Goal: Task Accomplishment & Management: Manage account settings

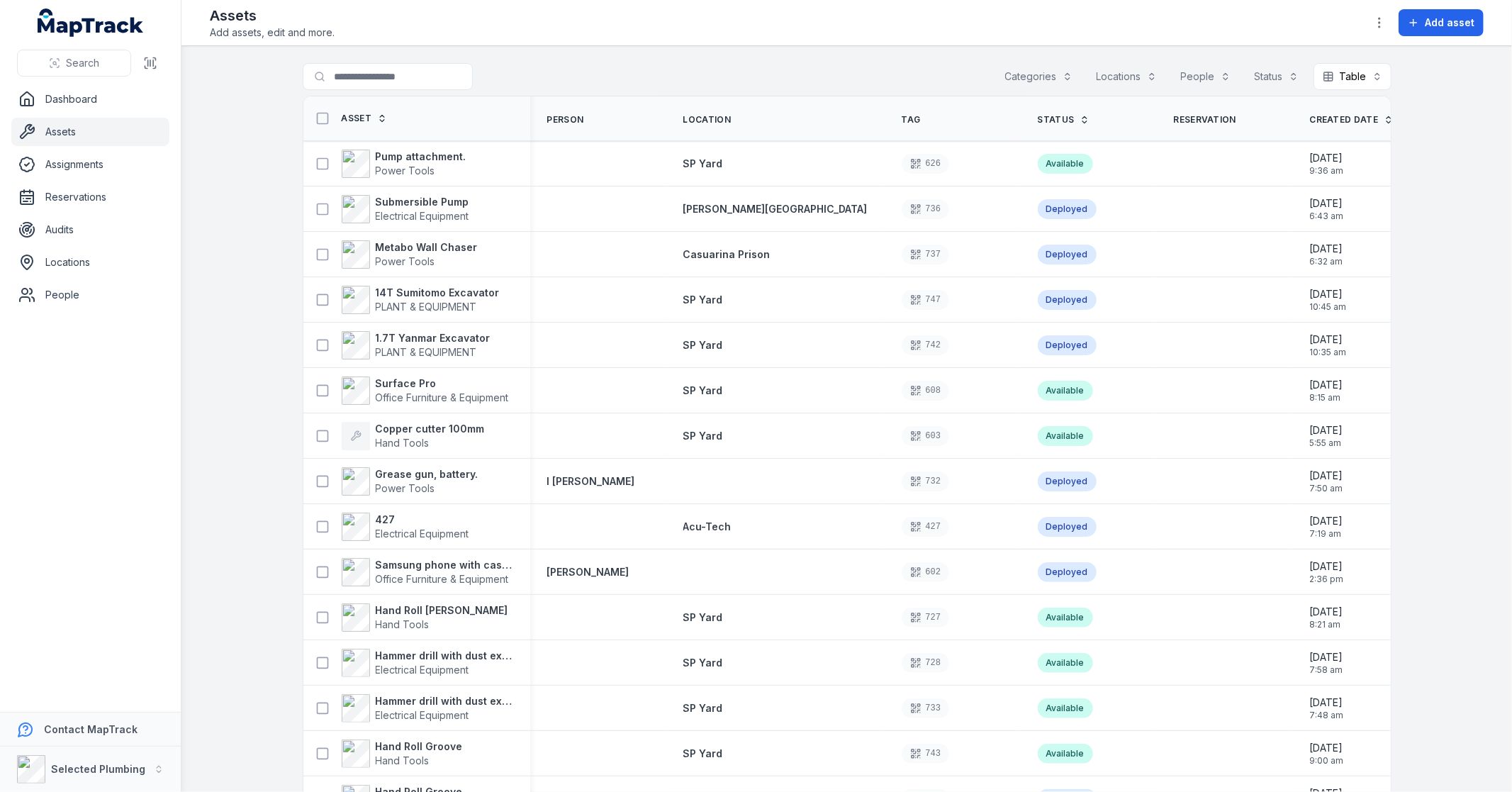
click at [412, 247] on strong "Metabo Wall Chaser" at bounding box center [426, 247] width 102 height 14
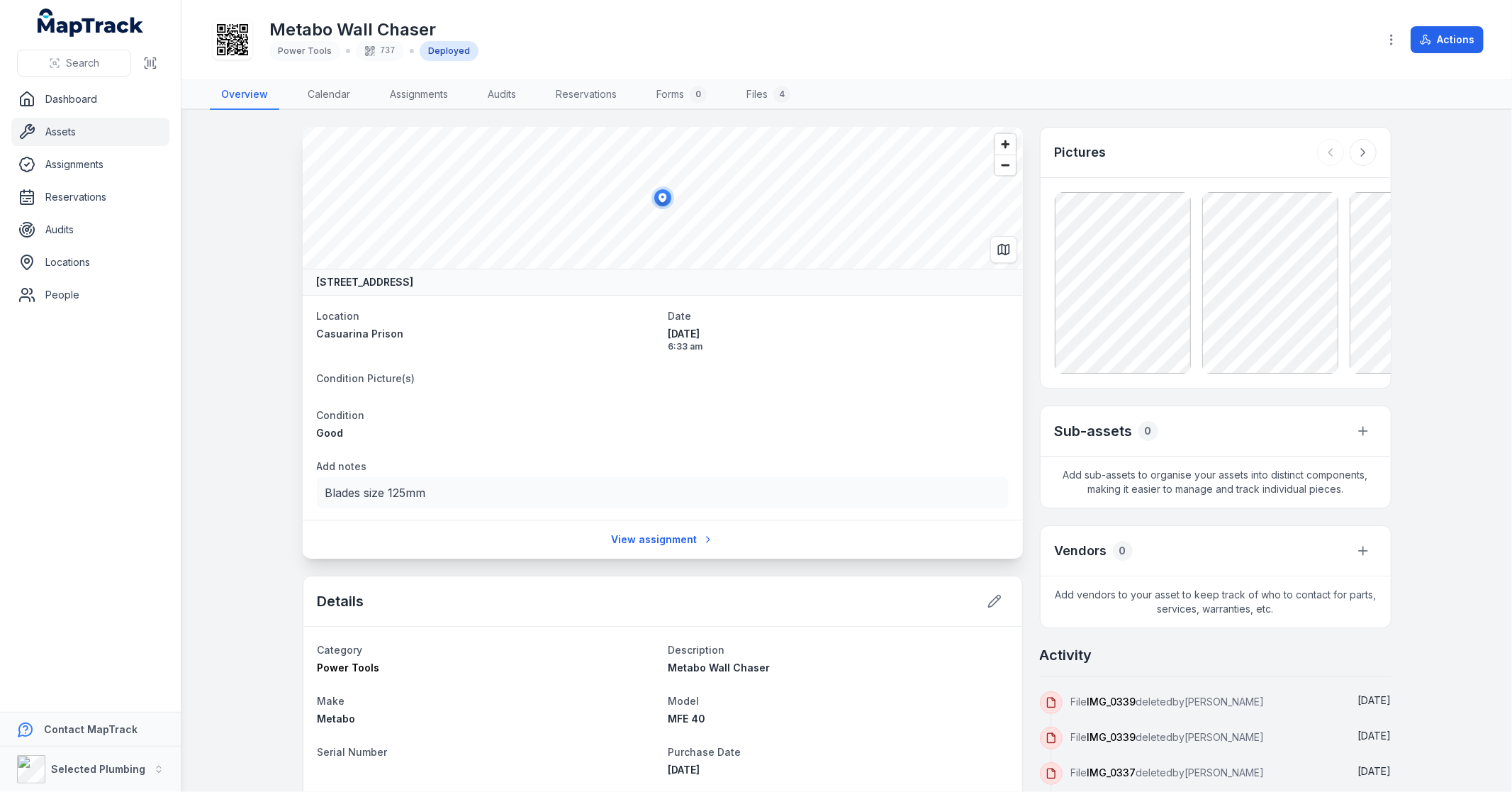
click at [1361, 149] on icon at bounding box center [1362, 153] width 4 height 7
click at [1355, 147] on div at bounding box center [1346, 152] width 60 height 27
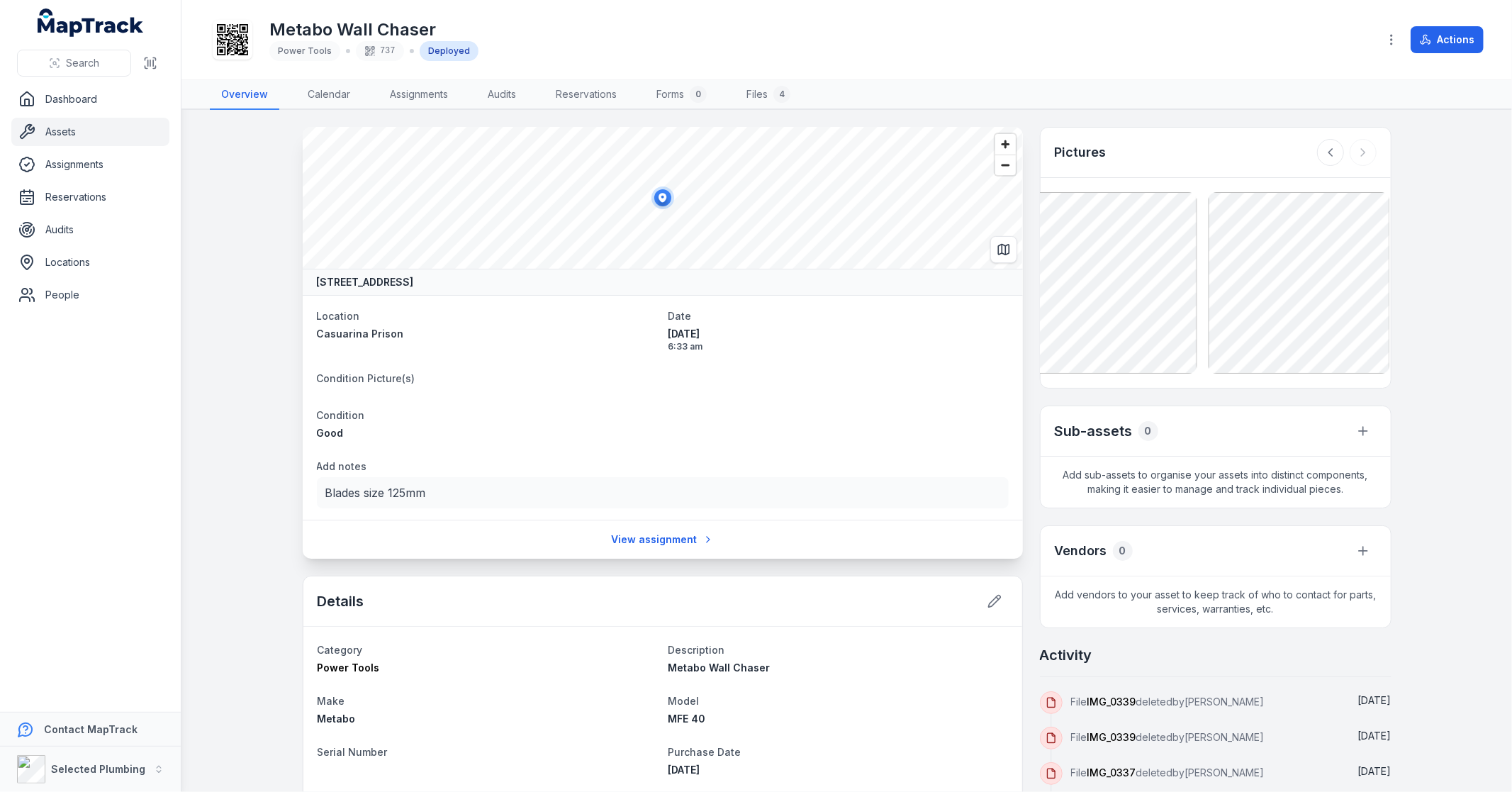
click at [1355, 147] on div at bounding box center [1346, 152] width 60 height 27
click at [1326, 151] on icon at bounding box center [1330, 152] width 14 height 14
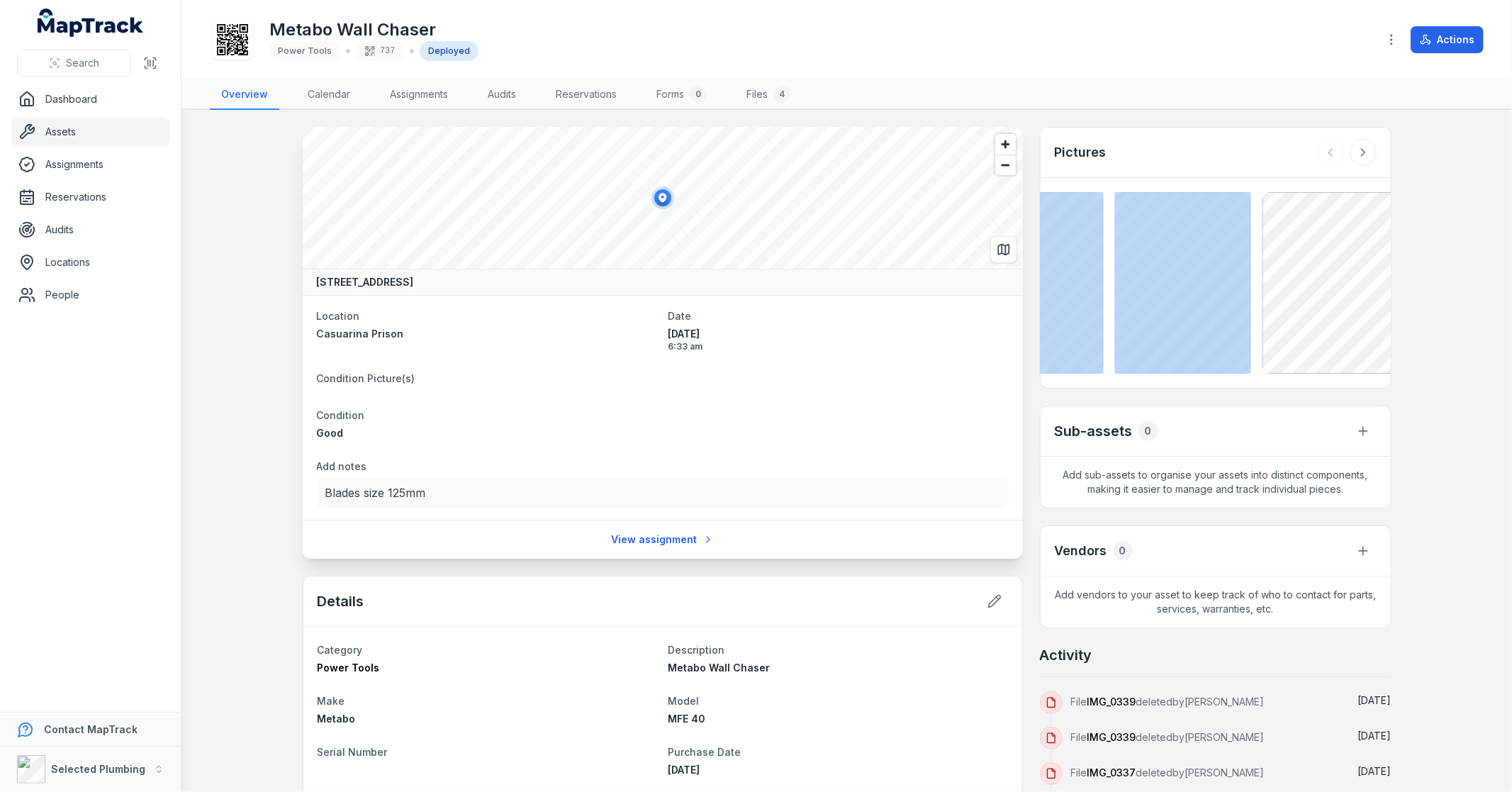
click at [1326, 152] on div at bounding box center [1346, 152] width 60 height 27
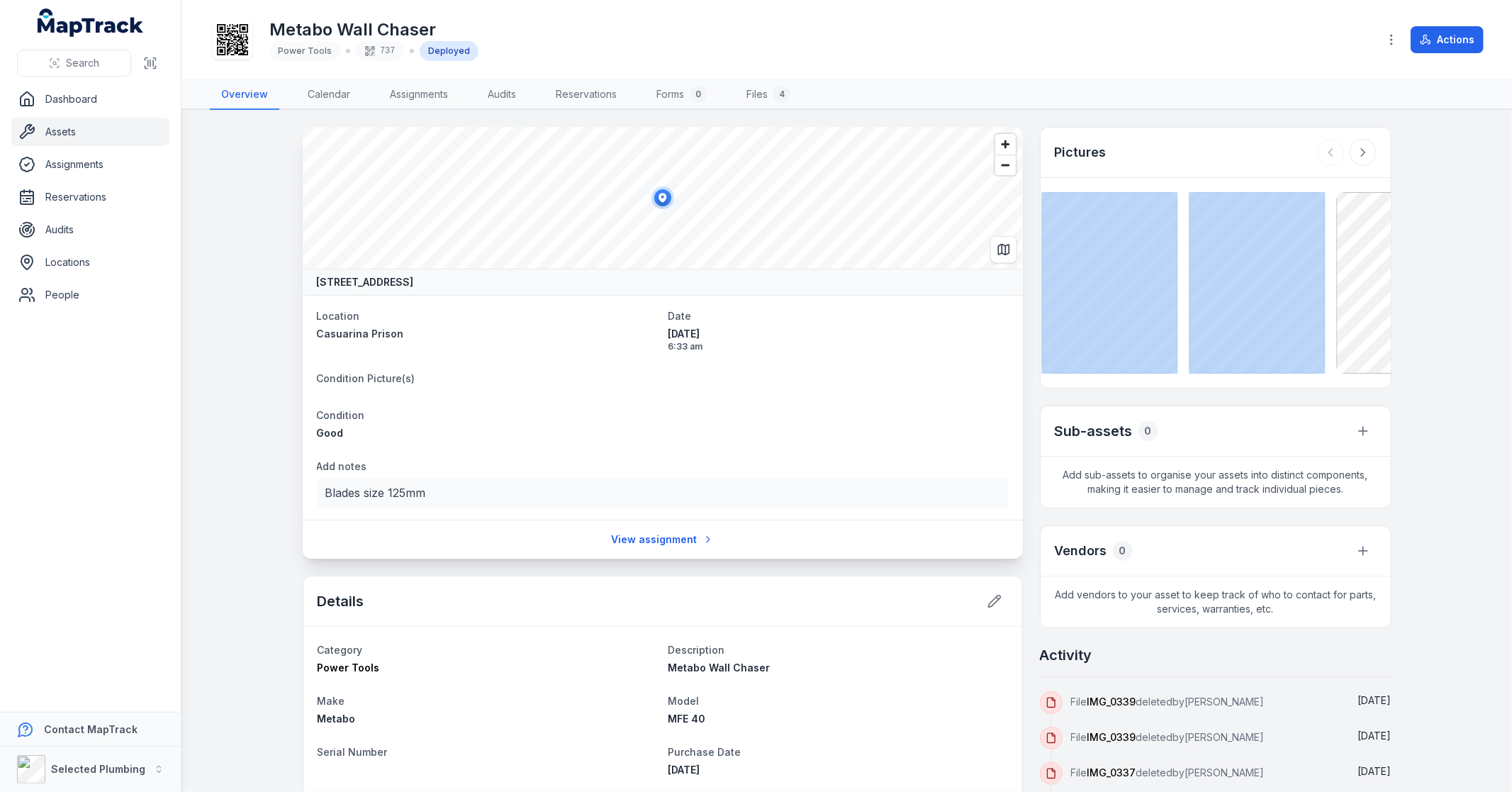
click at [1326, 152] on div at bounding box center [1346, 152] width 60 height 27
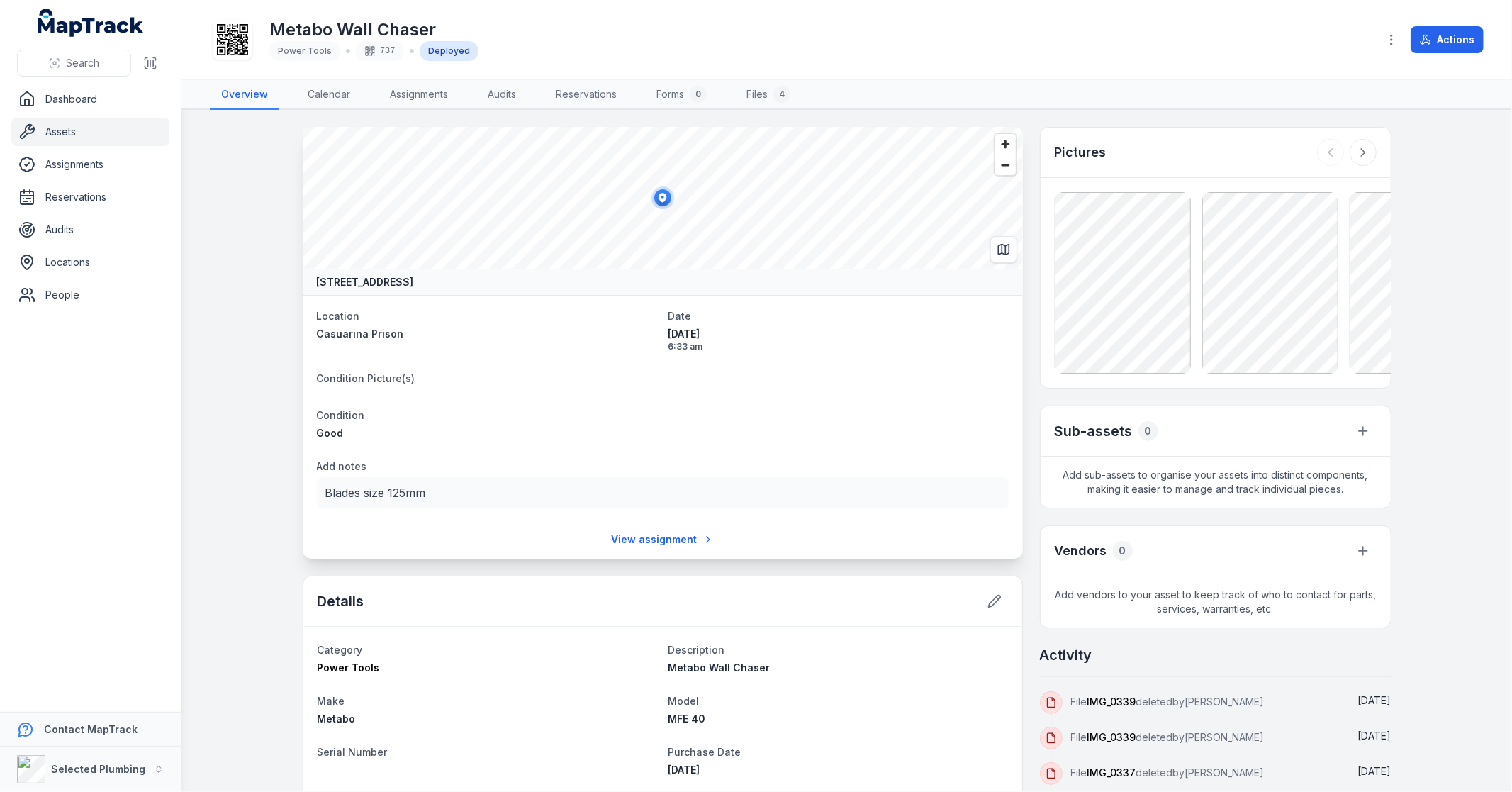
click at [1415, 309] on main "[STREET_ADDRESS] Location [GEOGRAPHIC_DATA] Date [DATE] 6:33 am Condition Pictu…" at bounding box center [846, 450] width 1331 height 682
click at [157, 780] on button "Selected Plumbing" at bounding box center [90, 769] width 180 height 45
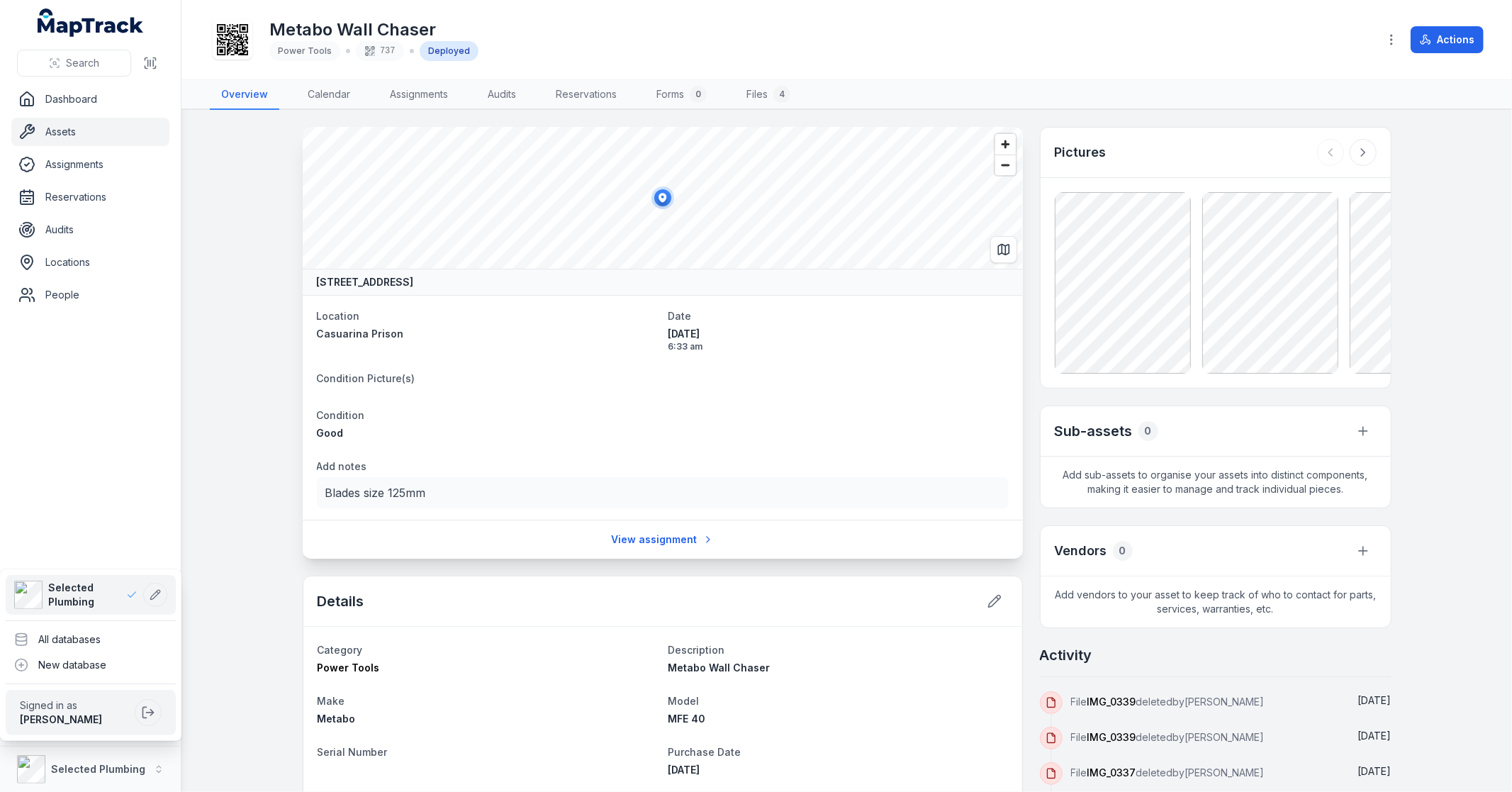
click at [258, 706] on div "Search Dashboard Assets Assignments Reservations Audits Locations People Contac…" at bounding box center [756, 396] width 1512 height 792
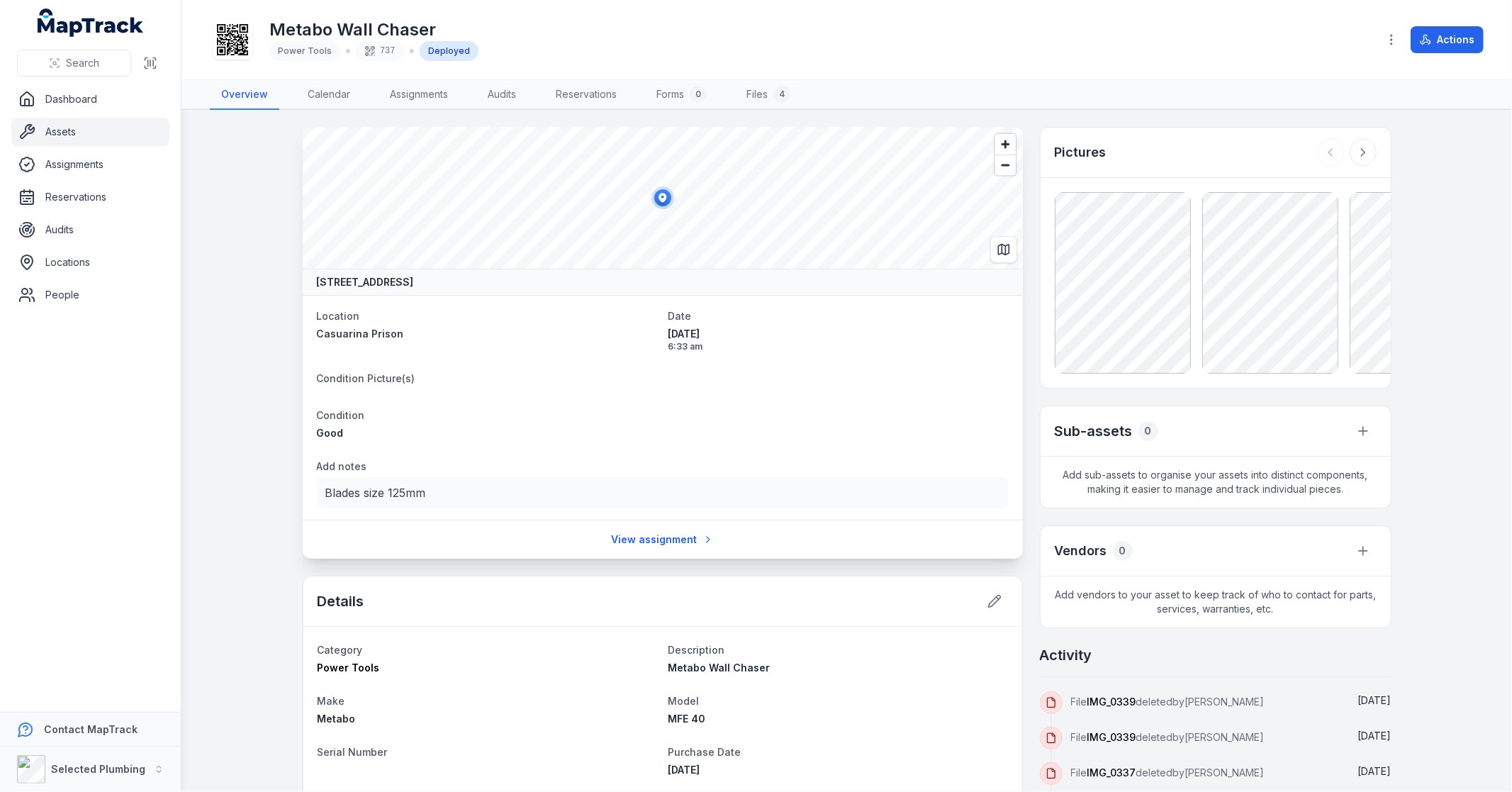
click at [1398, 36] on icon "button" at bounding box center [1391, 40] width 14 height 14
click at [1442, 148] on div "Toggle Navigation Metabo Wall Chaser Power Tools 737 Deployed Actions Overview …" at bounding box center [846, 396] width 1331 height 792
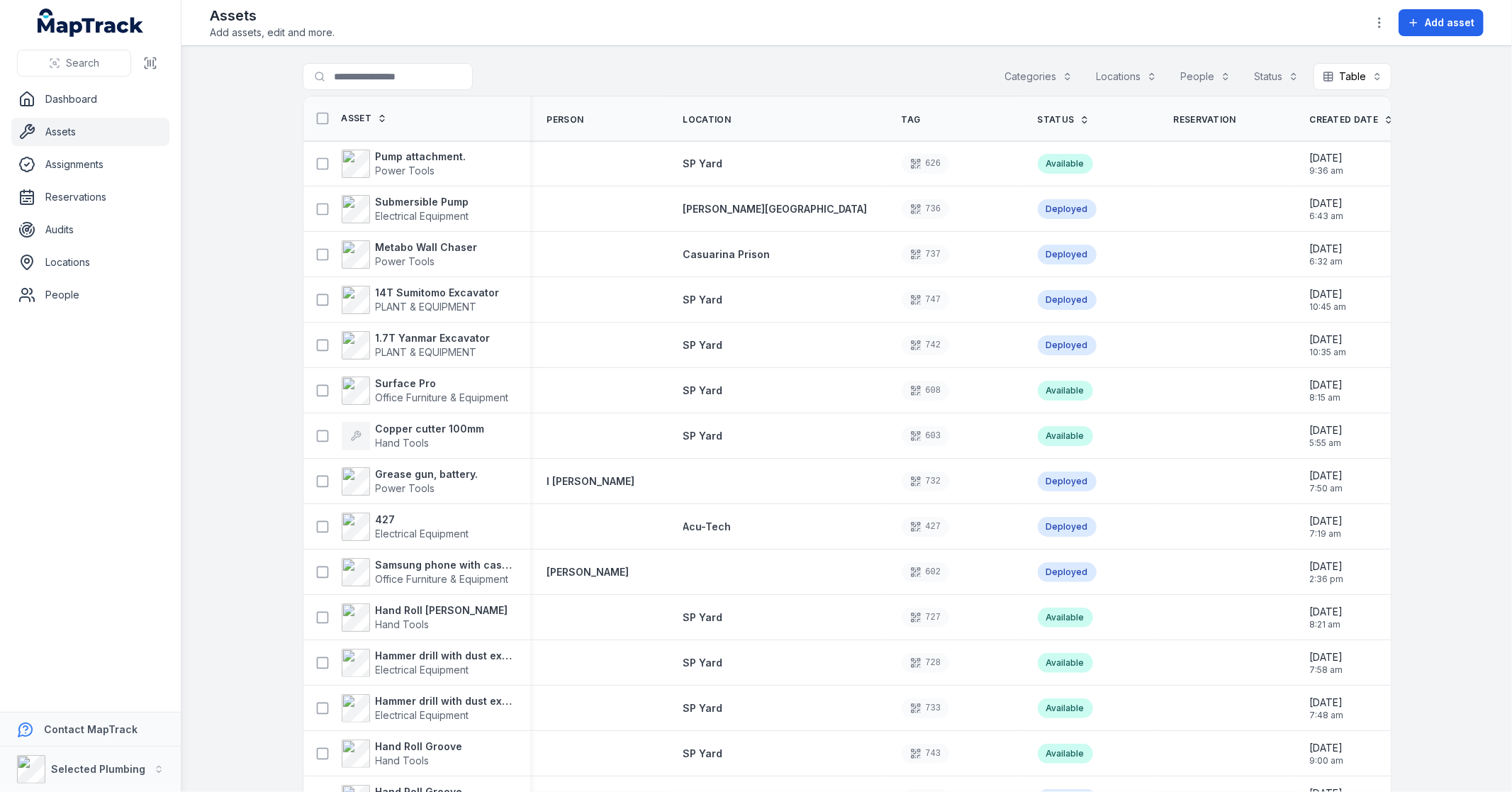
click at [395, 250] on strong "Metabo Wall Chaser" at bounding box center [426, 247] width 102 height 14
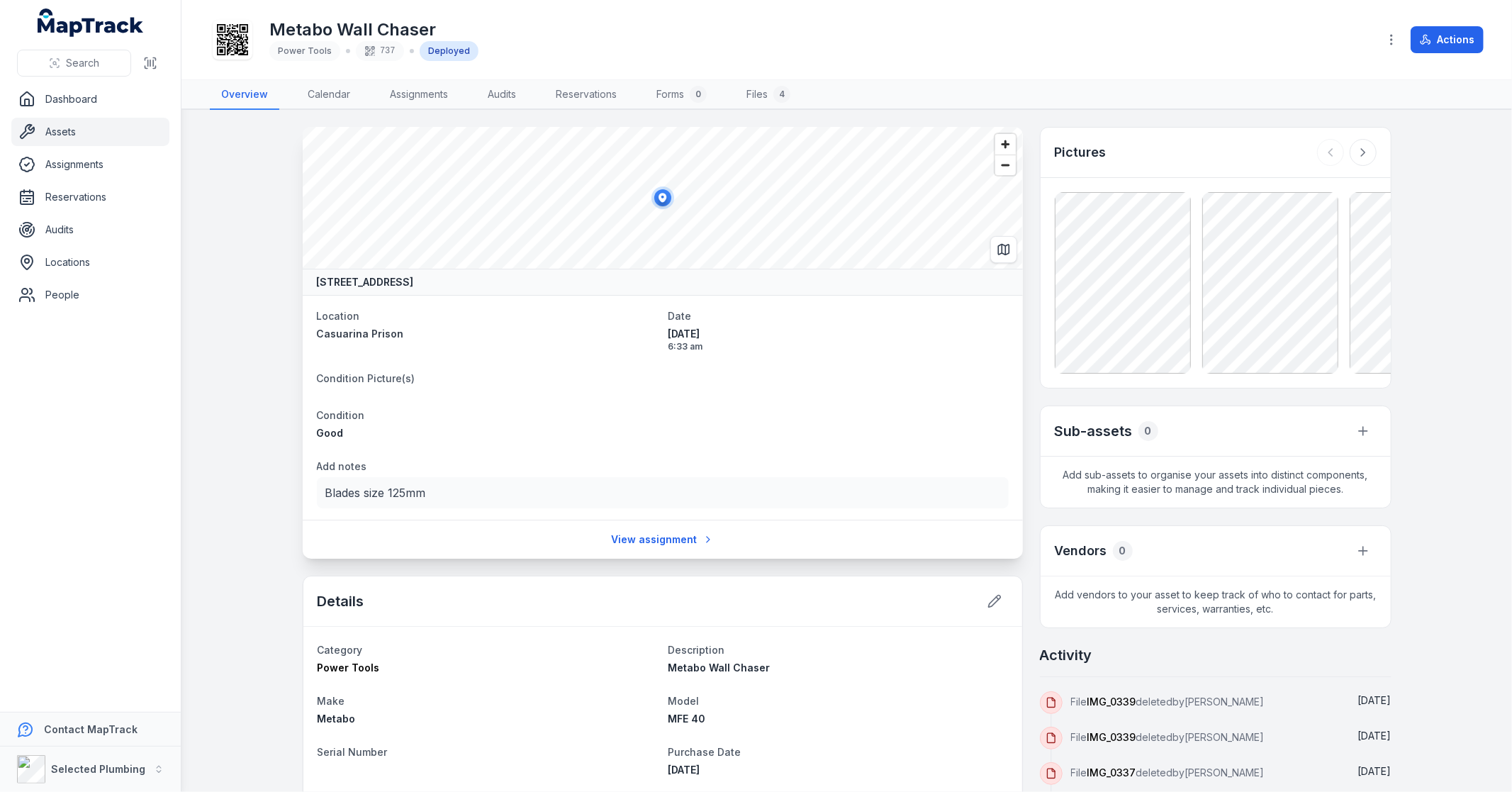
click at [1352, 139] on button at bounding box center [1363, 152] width 27 height 27
click at [1356, 145] on icon at bounding box center [1363, 152] width 14 height 14
click at [1361, 149] on icon at bounding box center [1362, 153] width 4 height 7
click at [1323, 154] on icon at bounding box center [1330, 152] width 14 height 14
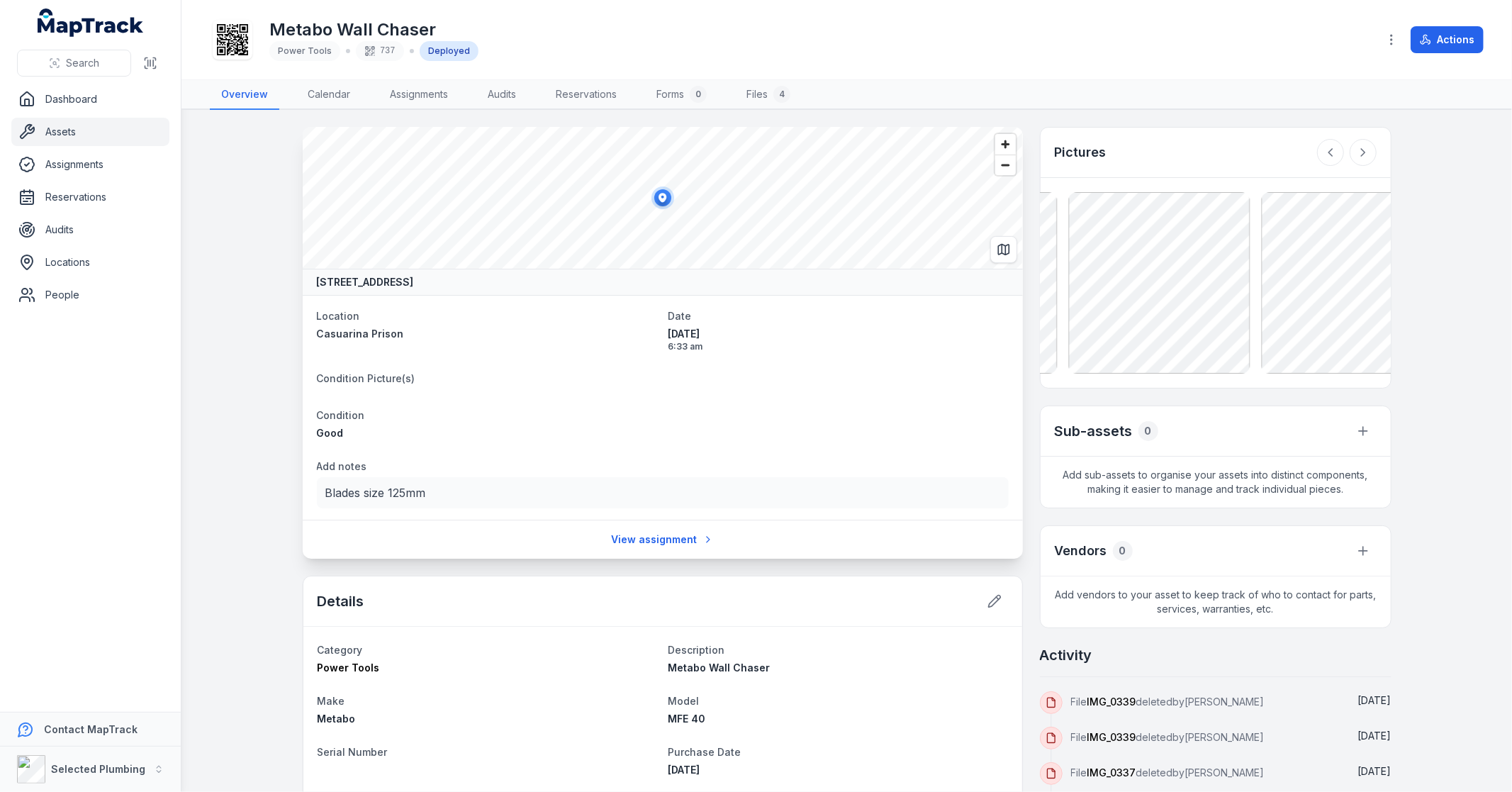
click at [1323, 154] on icon at bounding box center [1330, 152] width 14 height 14
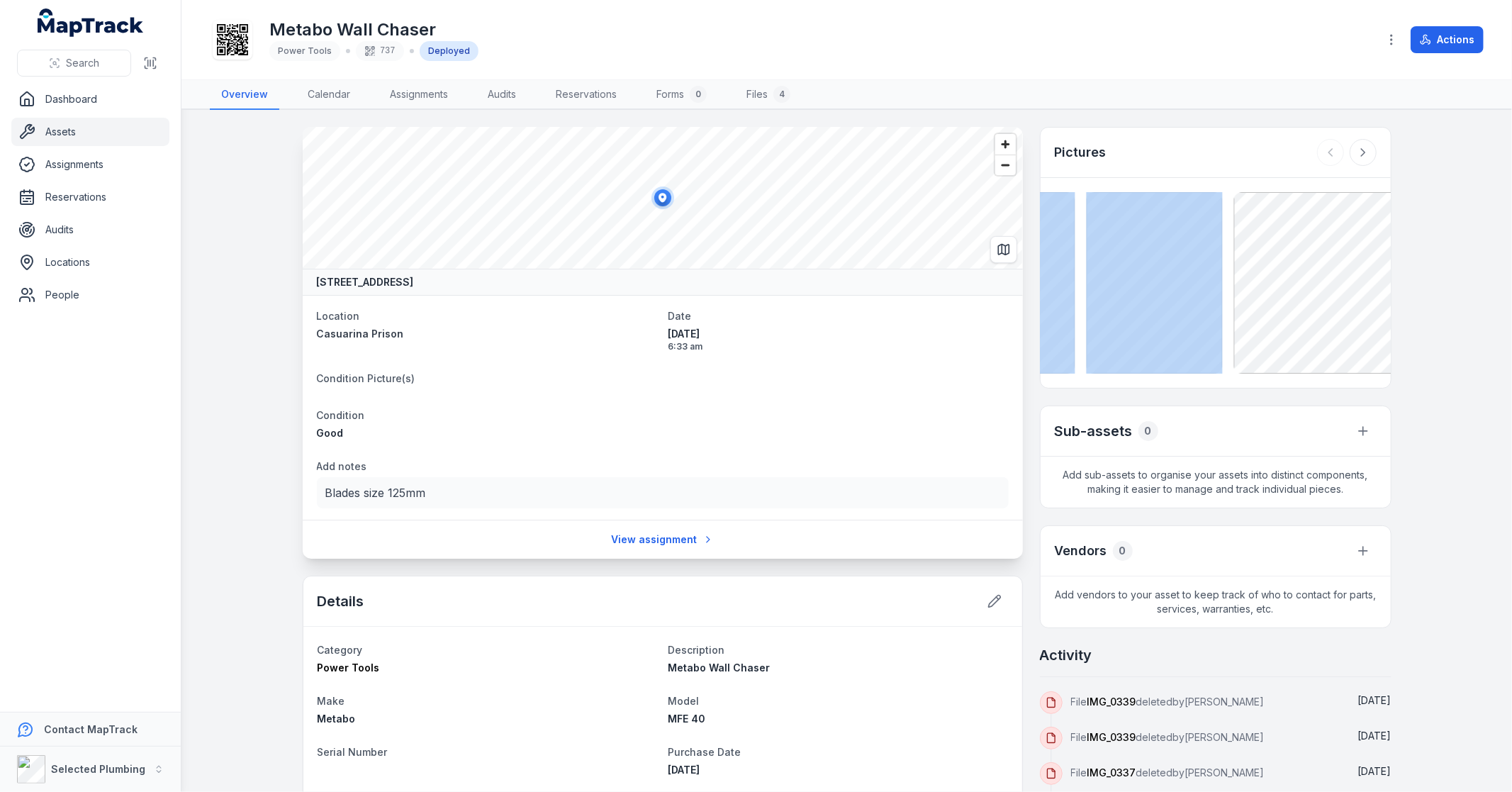
click at [1323, 154] on div at bounding box center [1346, 152] width 60 height 27
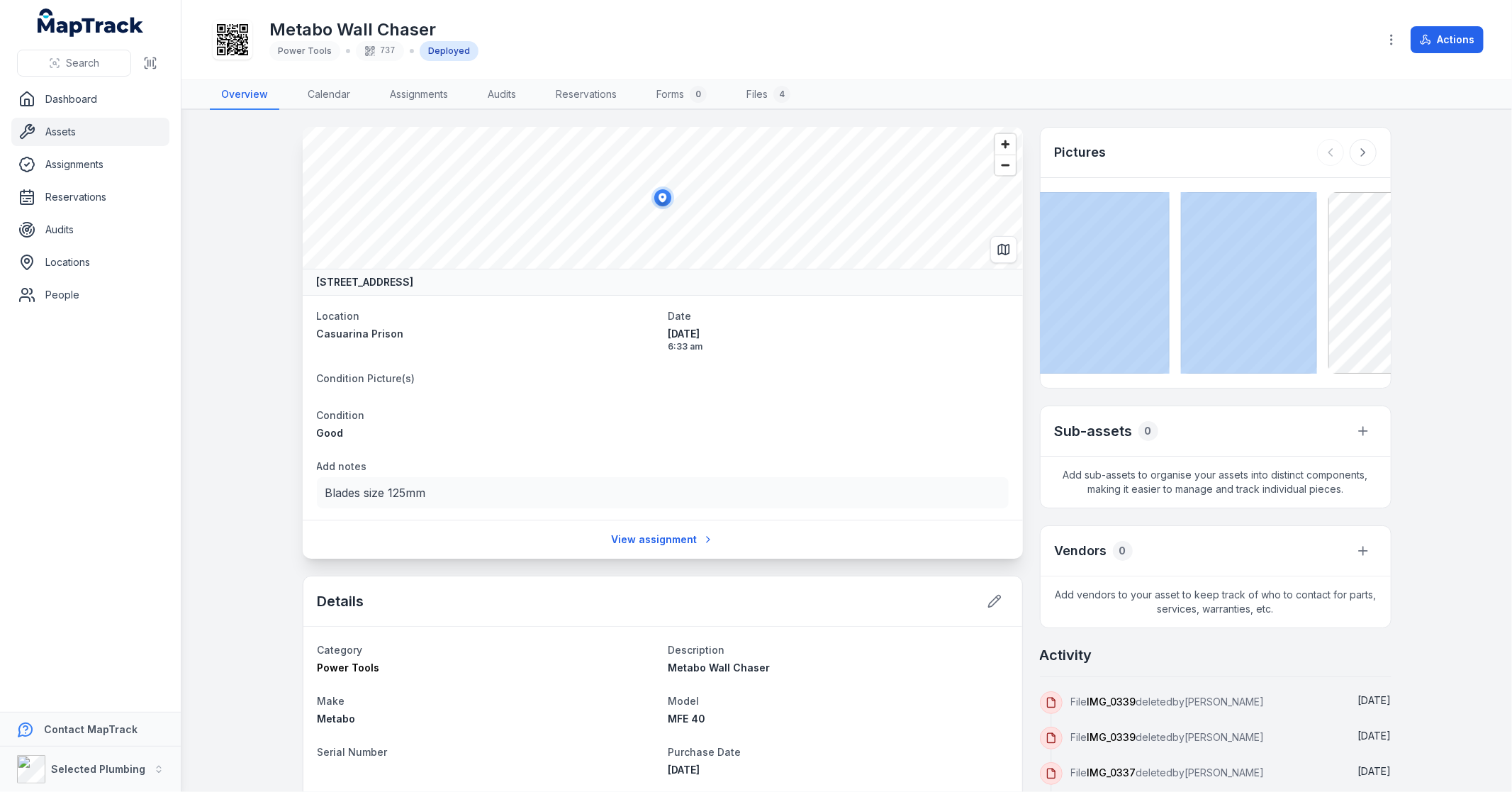
click at [1323, 154] on div at bounding box center [1346, 152] width 60 height 27
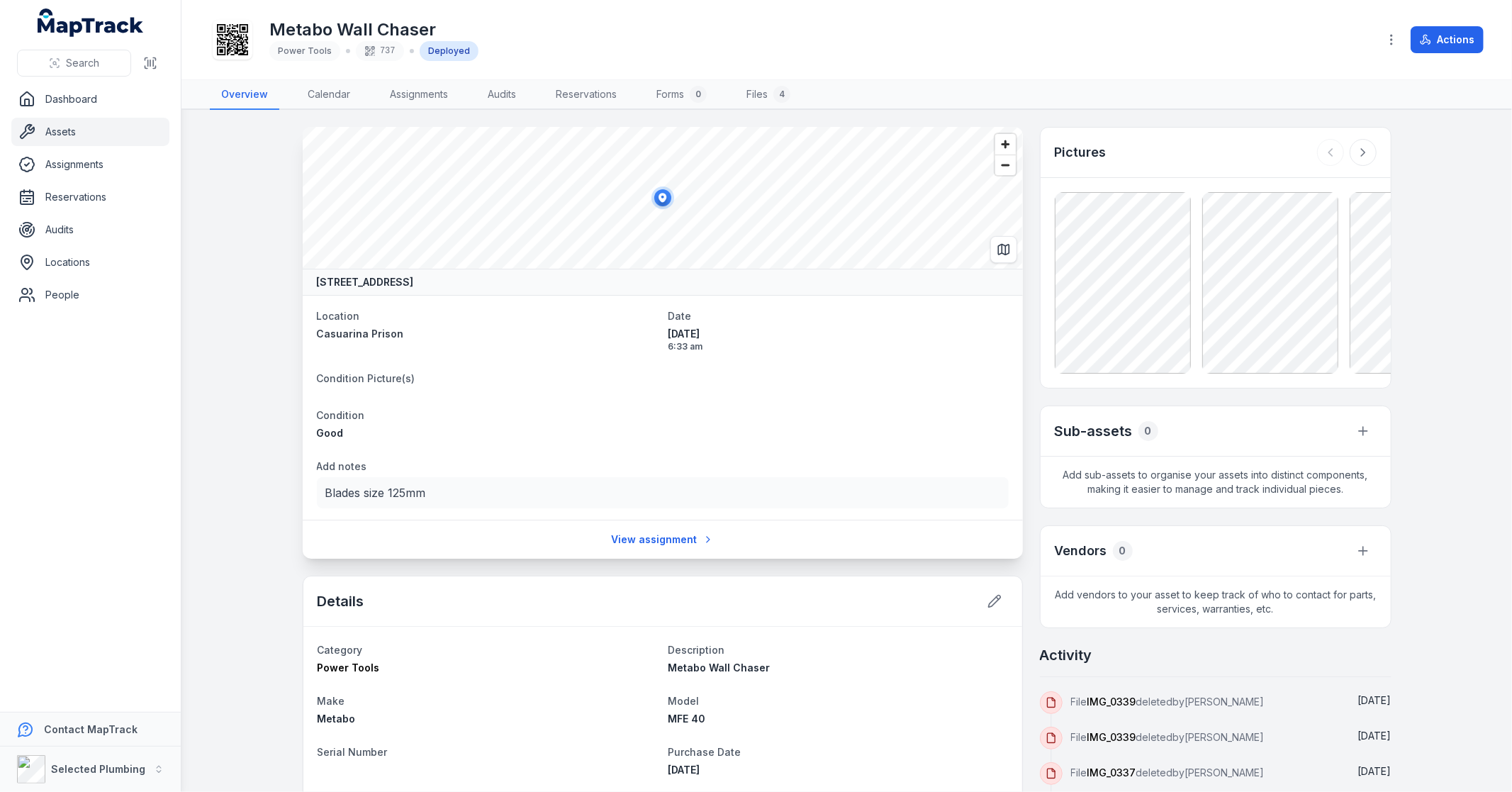
click at [230, 195] on main "[STREET_ADDRESS] Location [GEOGRAPHIC_DATA] Date [DATE] 6:33 am Condition Pictu…" at bounding box center [846, 450] width 1331 height 682
click at [67, 102] on link "Dashboard" at bounding box center [90, 99] width 158 height 28
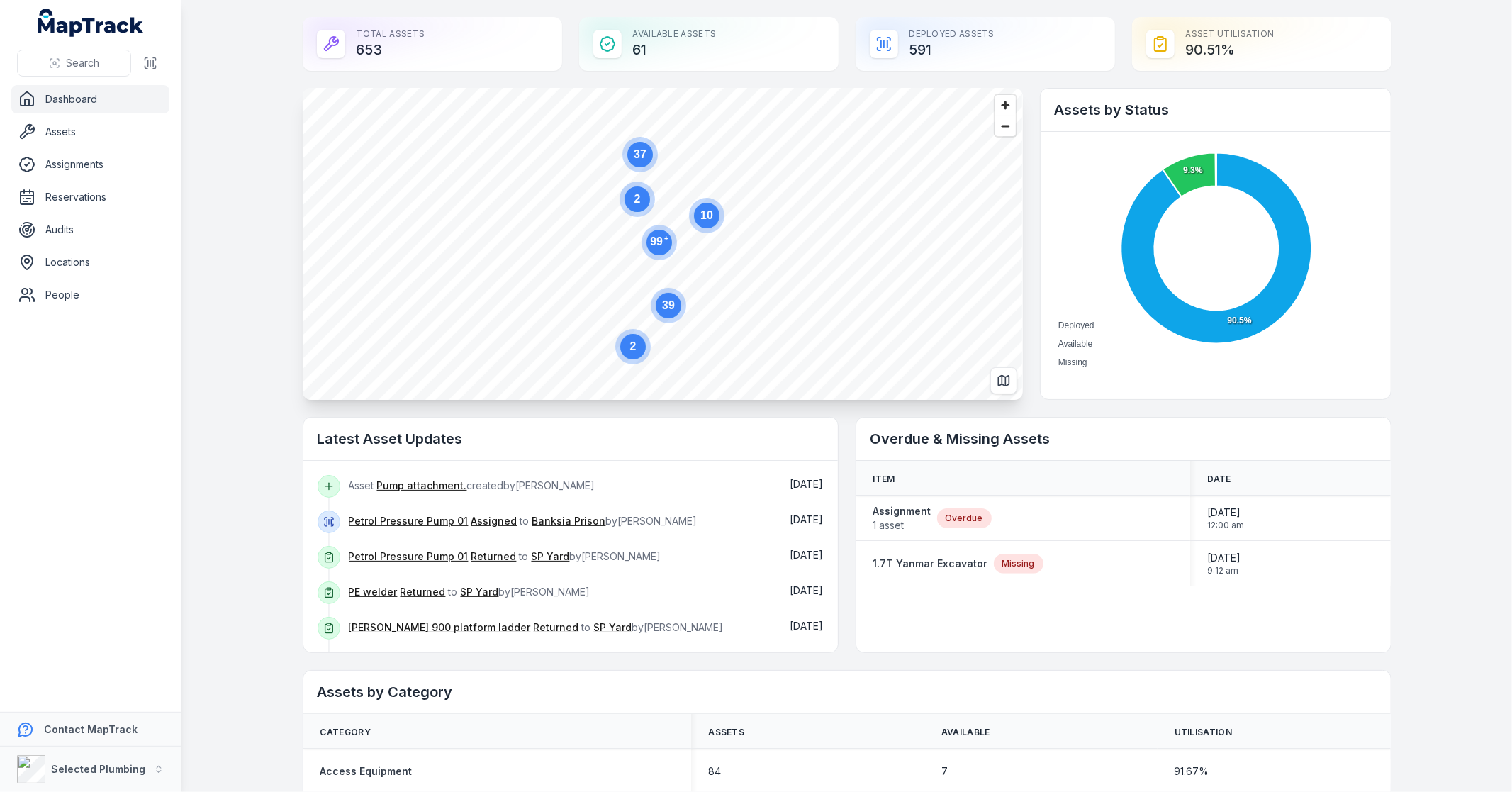
click at [53, 136] on link "Assets" at bounding box center [90, 132] width 158 height 28
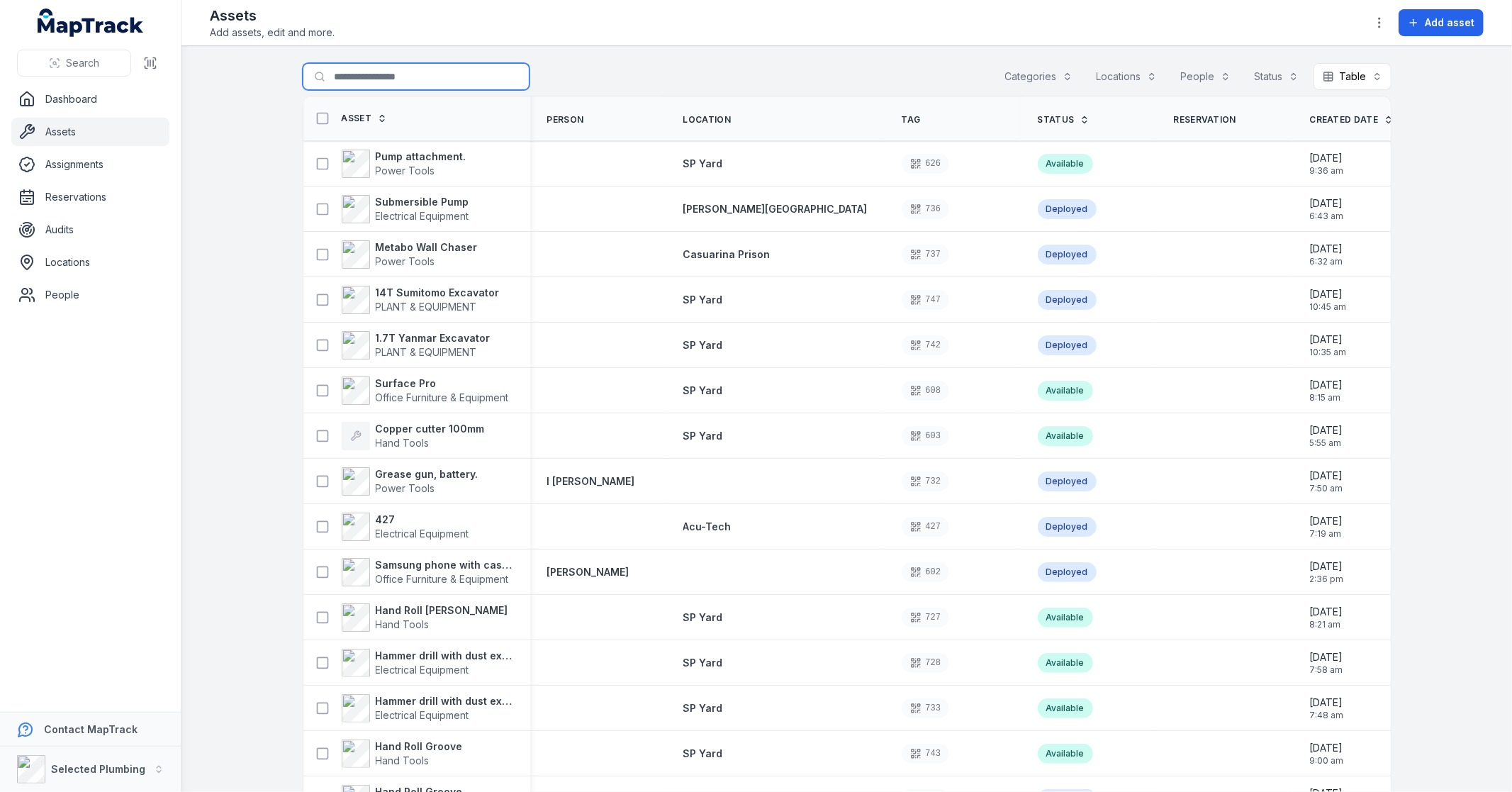
click at [341, 74] on input "Search for assets" at bounding box center [416, 77] width 227 height 27
type input "******"
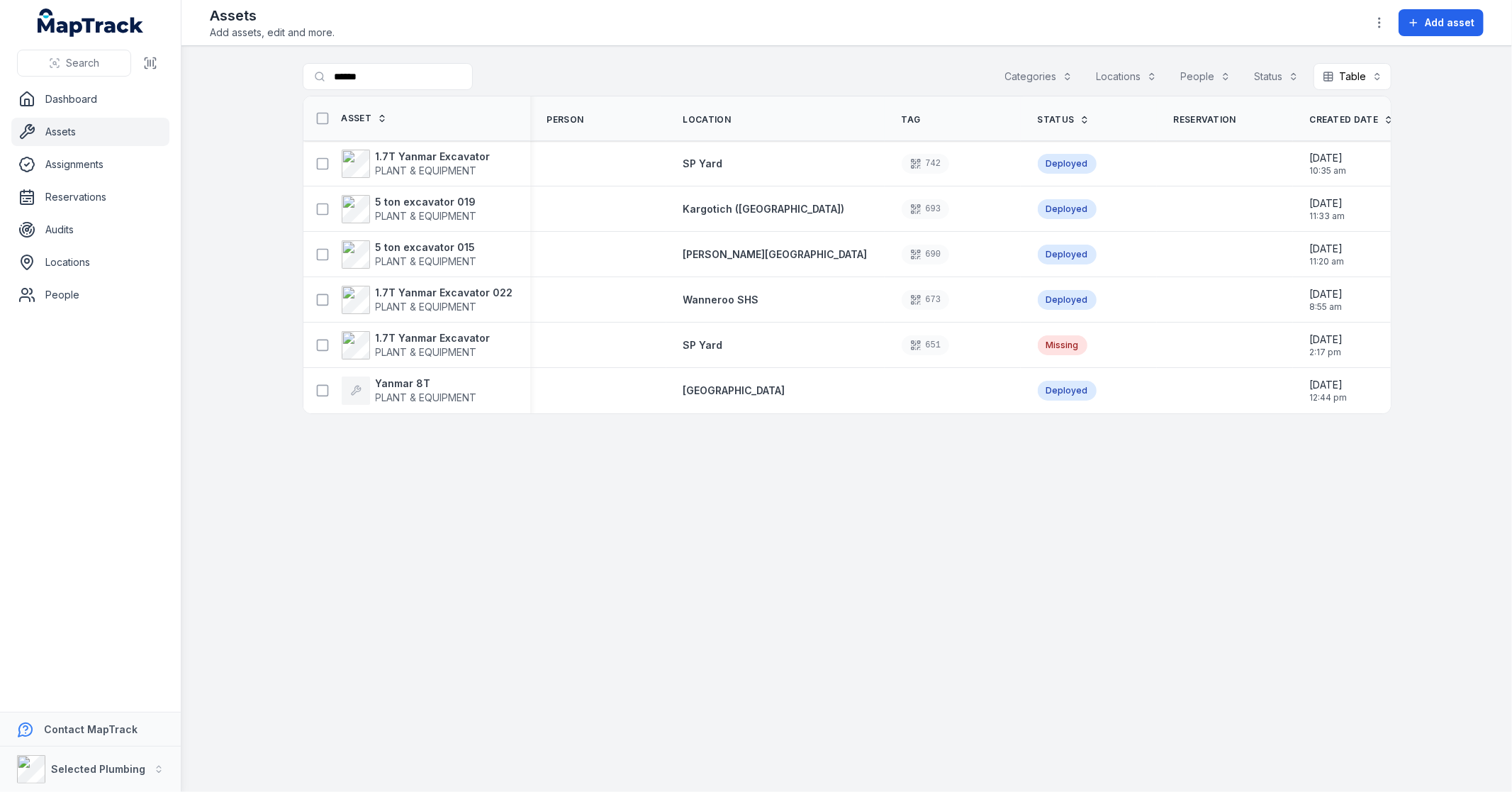
click at [406, 172] on span "PLANT & EQUIPMENT" at bounding box center [426, 171] width 101 height 12
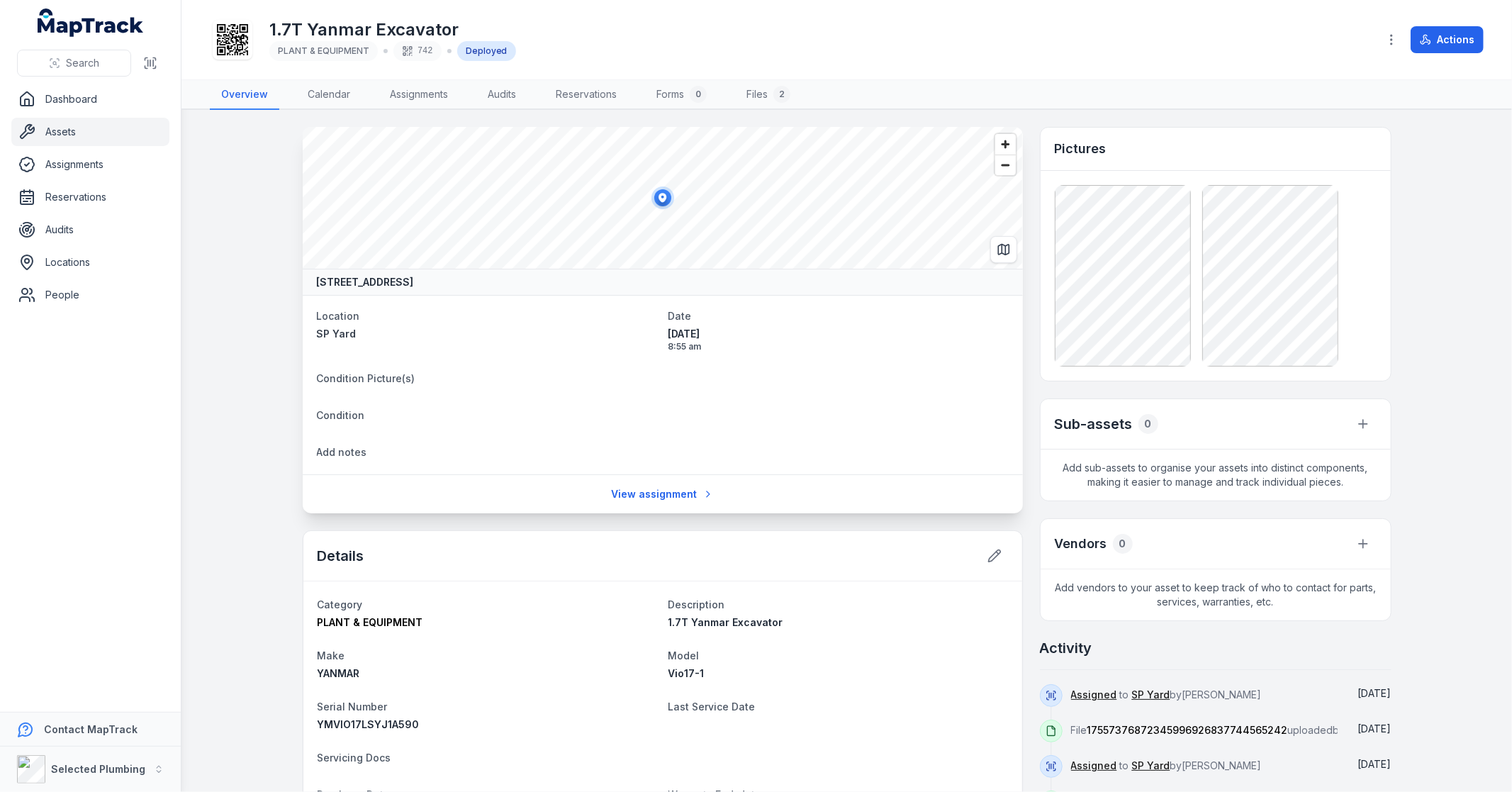
click at [1465, 48] on button "Actions" at bounding box center [1447, 40] width 73 height 27
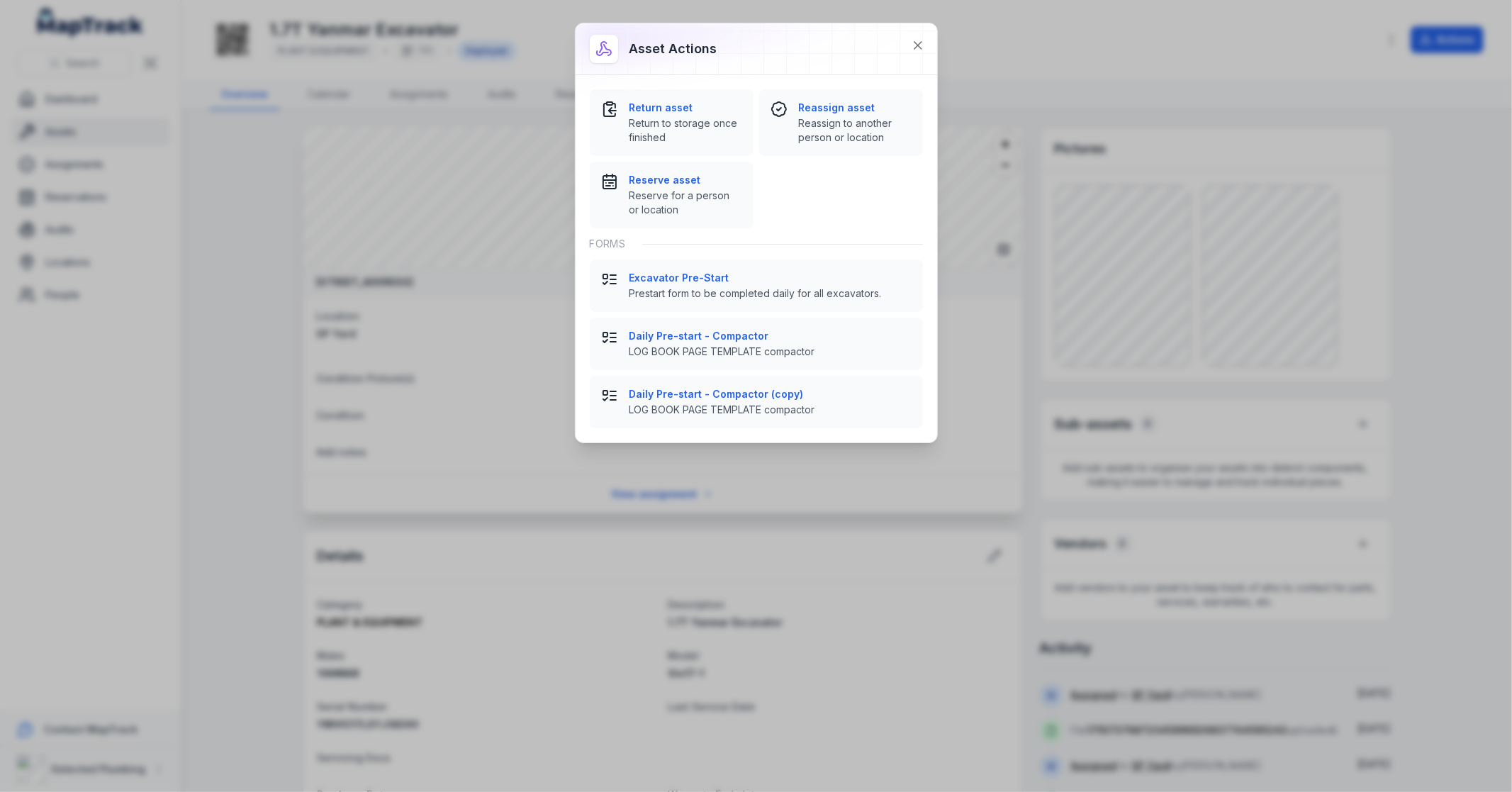
click at [843, 108] on strong "Reassign asset" at bounding box center [854, 107] width 113 height 14
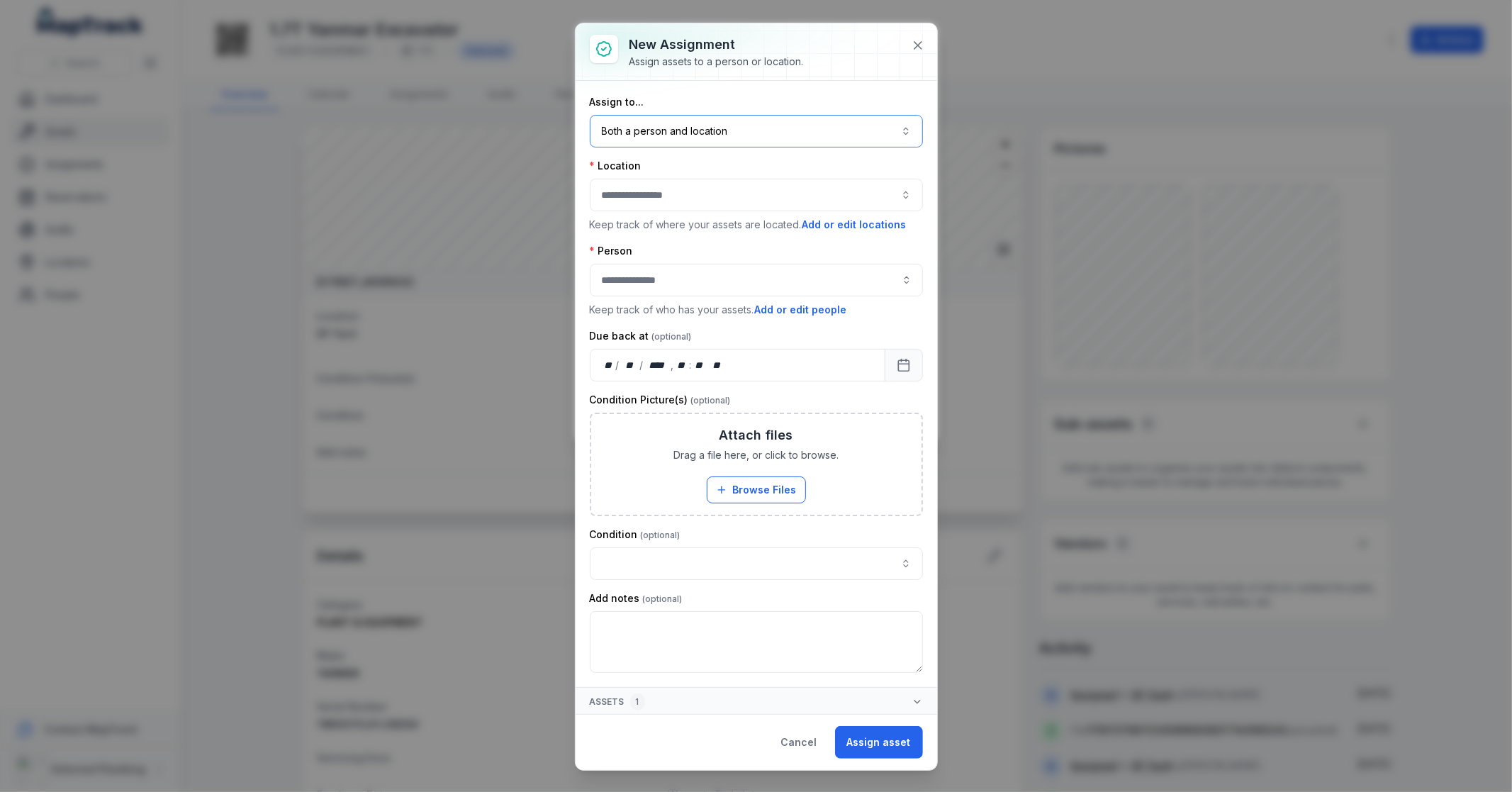
click at [768, 126] on button "Both a person and location ****" at bounding box center [756, 131] width 333 height 33
click at [639, 218] on span "A location" at bounding box center [631, 223] width 46 height 14
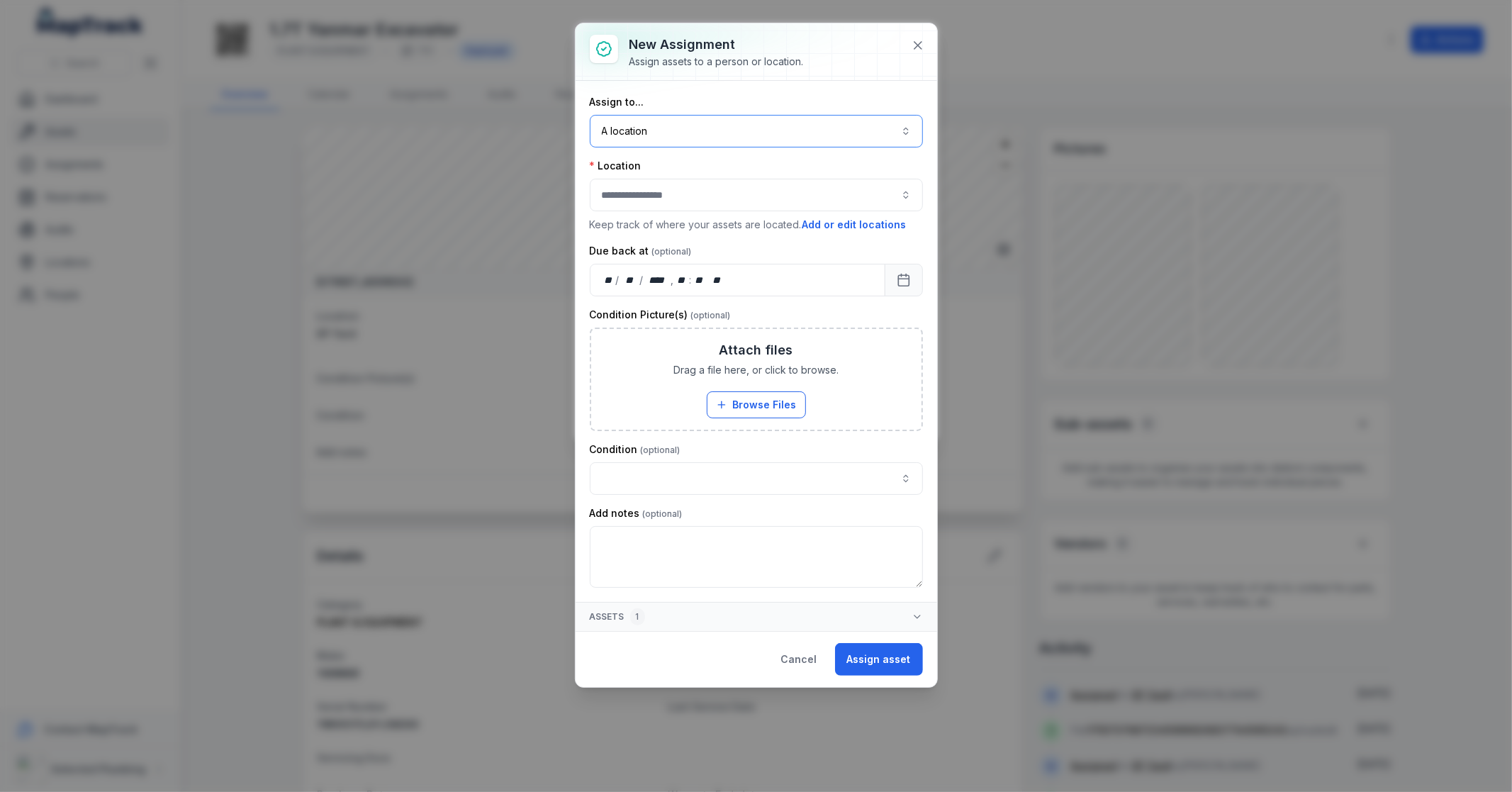
click at [661, 195] on button "button" at bounding box center [756, 195] width 333 height 33
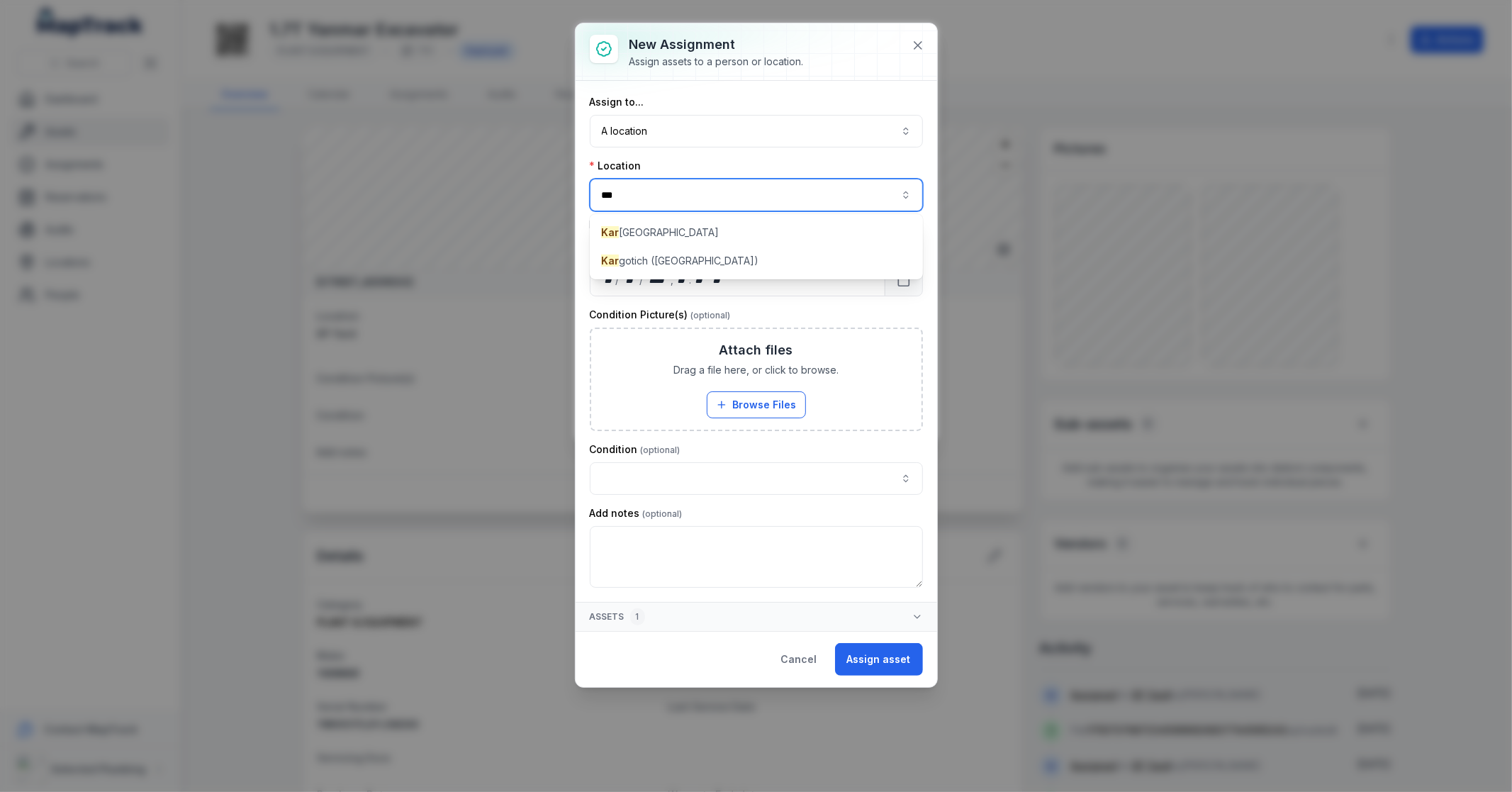
type input "***"
click at [739, 246] on div "[GEOGRAPHIC_DATA] [GEOGRAPHIC_DATA] ([GEOGRAPHIC_DATA])" at bounding box center [756, 246] width 333 height 65
click at [701, 231] on span "[GEOGRAPHIC_DATA]" at bounding box center [651, 232] width 100 height 14
type input "**********"
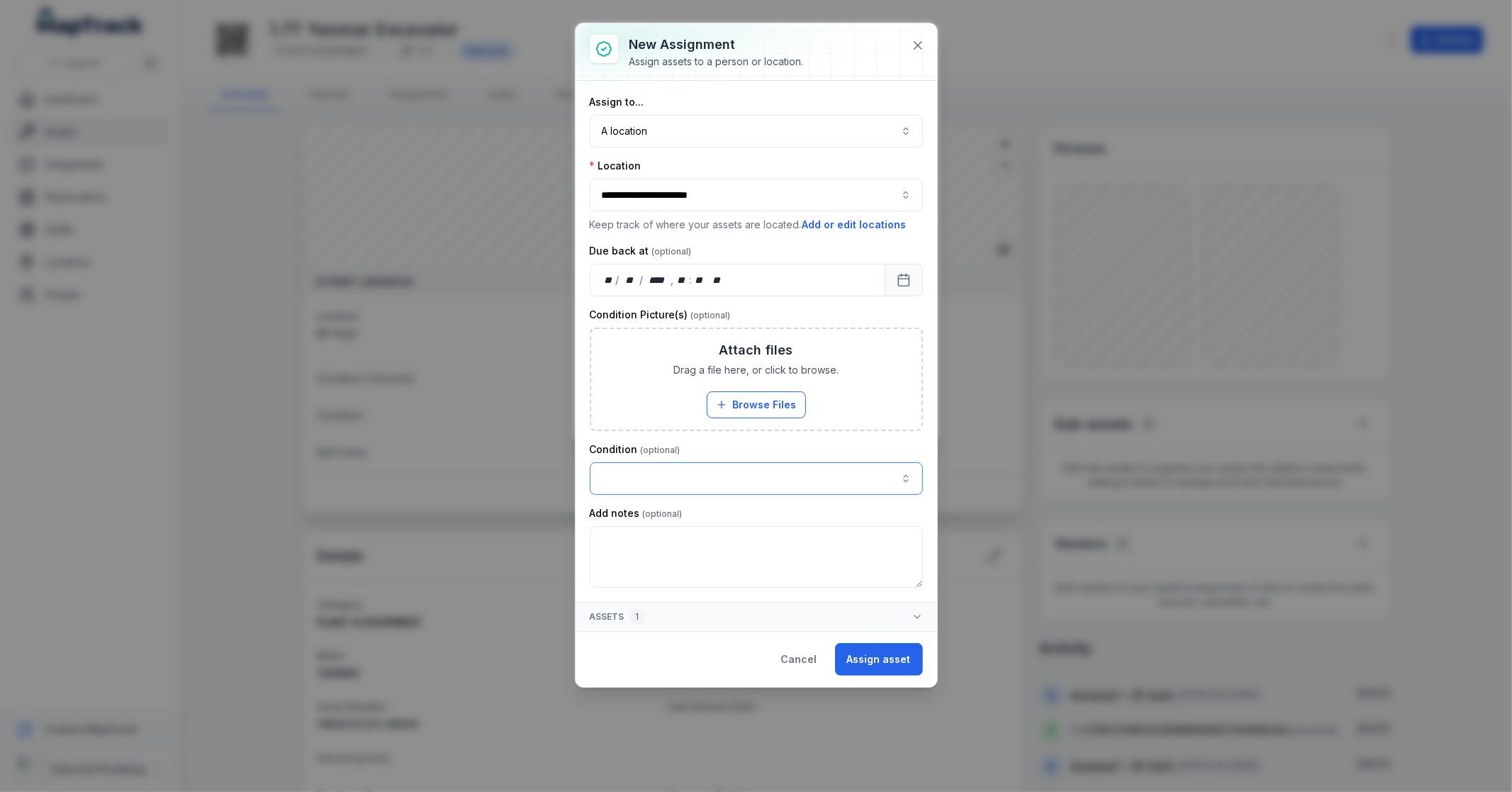
click at [655, 483] on button "button" at bounding box center [756, 479] width 333 height 33
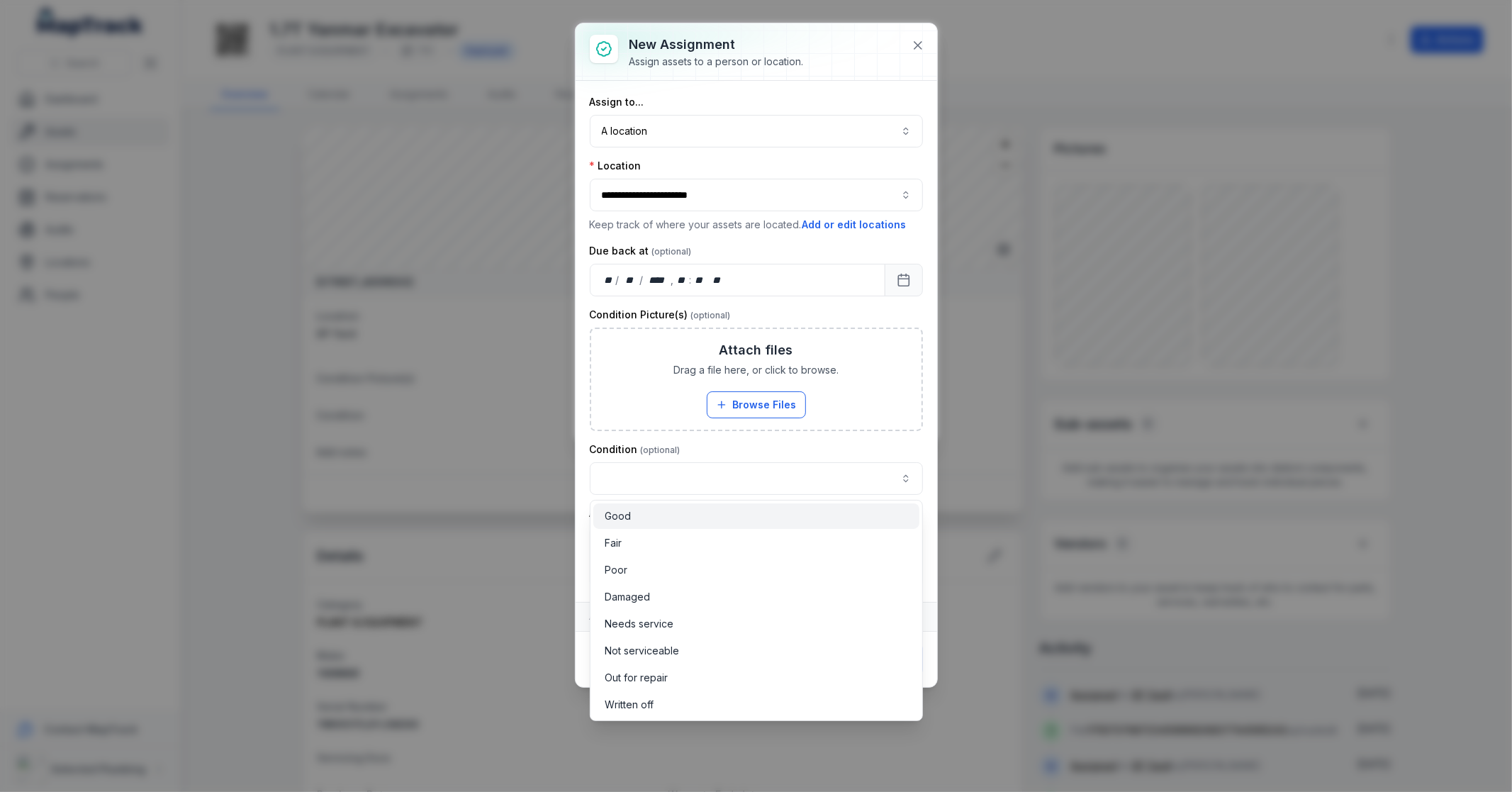
click at [629, 509] on div "Good" at bounding box center [756, 516] width 303 height 14
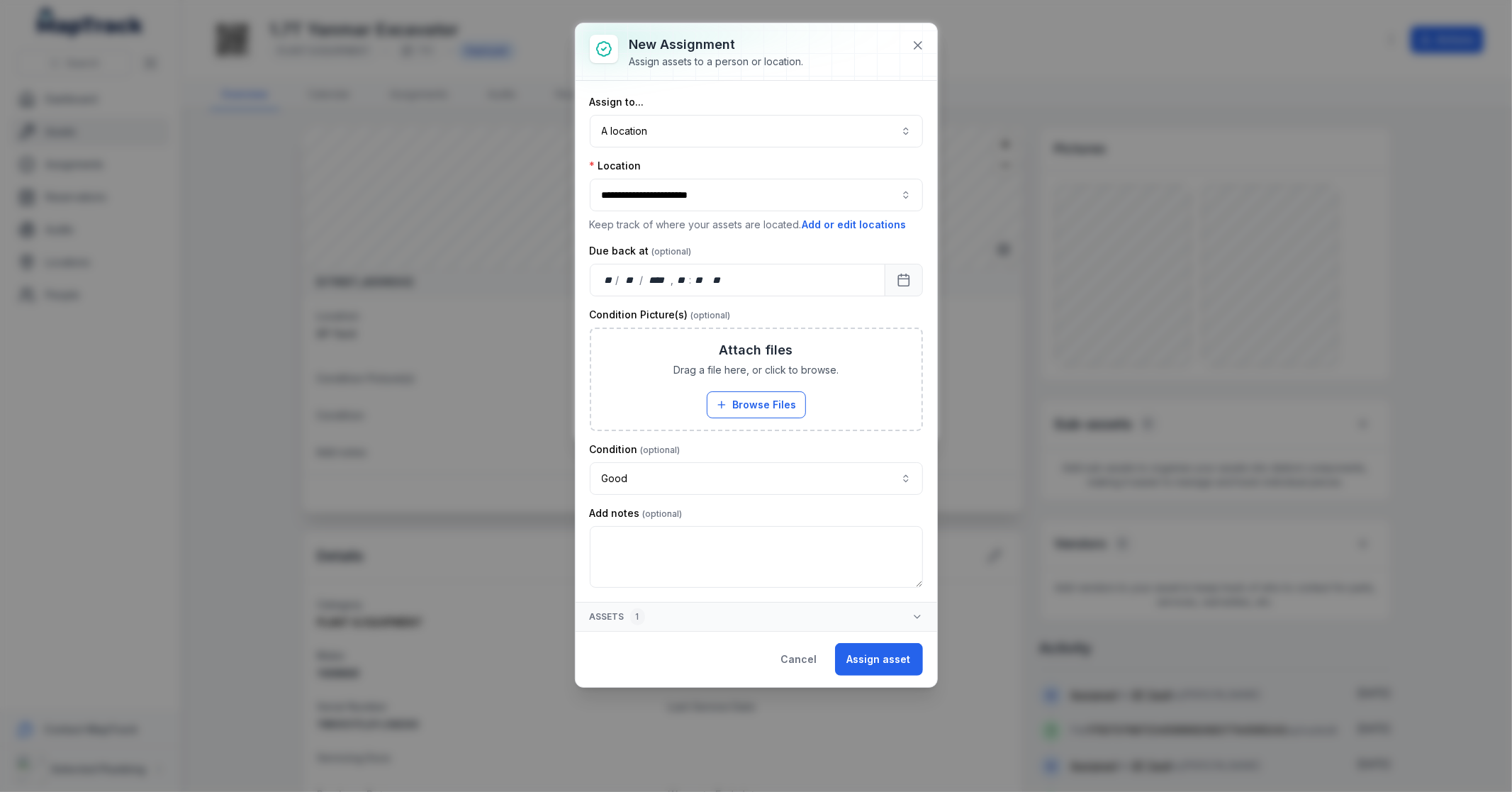
click at [912, 654] on button "Assign asset" at bounding box center [879, 659] width 88 height 33
